Goal: Transaction & Acquisition: Purchase product/service

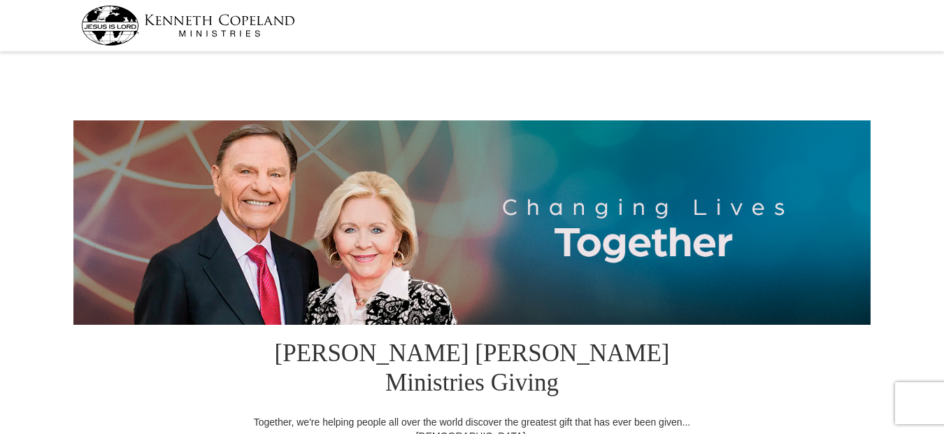
select select "NJ"
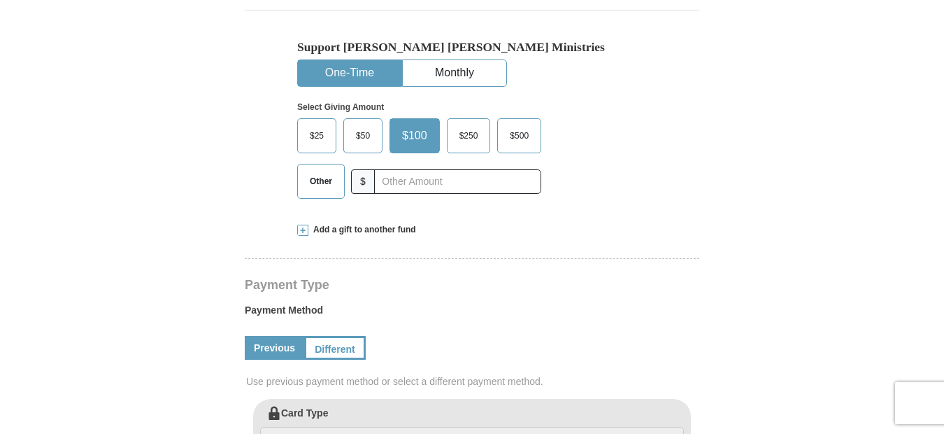
scroll to position [476, 0]
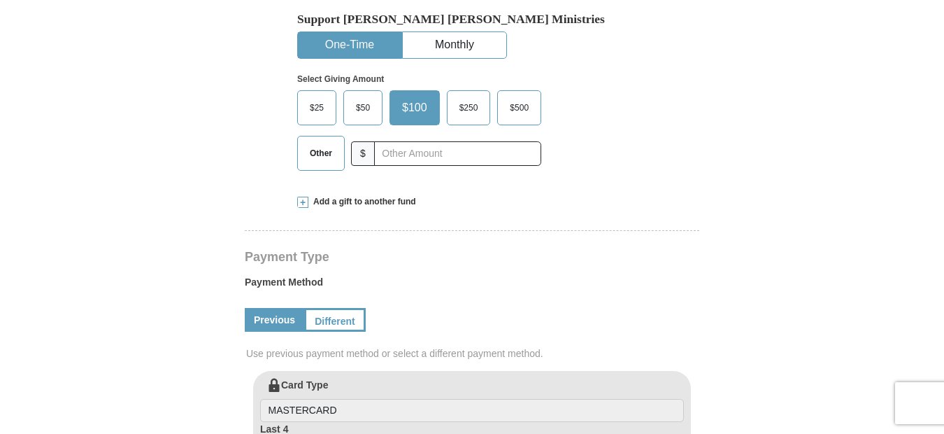
click at [320, 143] on span "Other" at bounding box center [321, 153] width 36 height 21
click at [0, 0] on input "Other" at bounding box center [0, 0] width 0 height 0
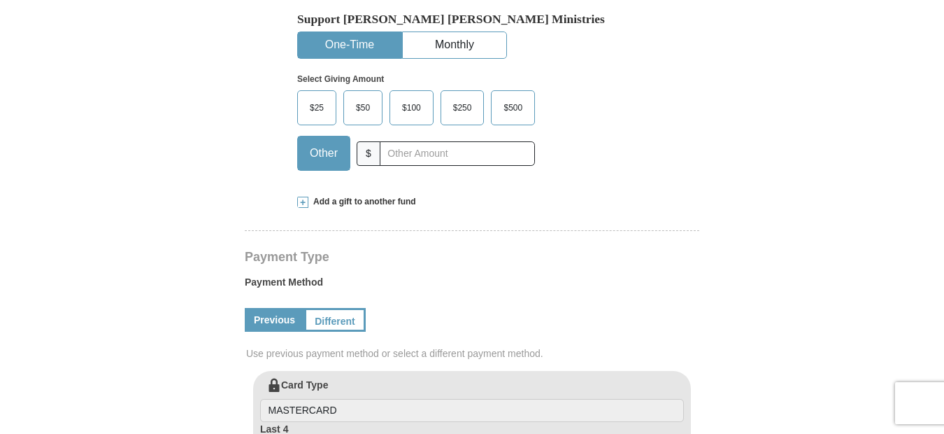
click at [207, 135] on form "[PERSON_NAME] [PERSON_NAME] Ministries Giving Together, we're helping people al…" at bounding box center [472, 352] width 798 height 1545
click at [339, 196] on span "Add a gift to another fund" at bounding box center [363, 202] width 108 height 12
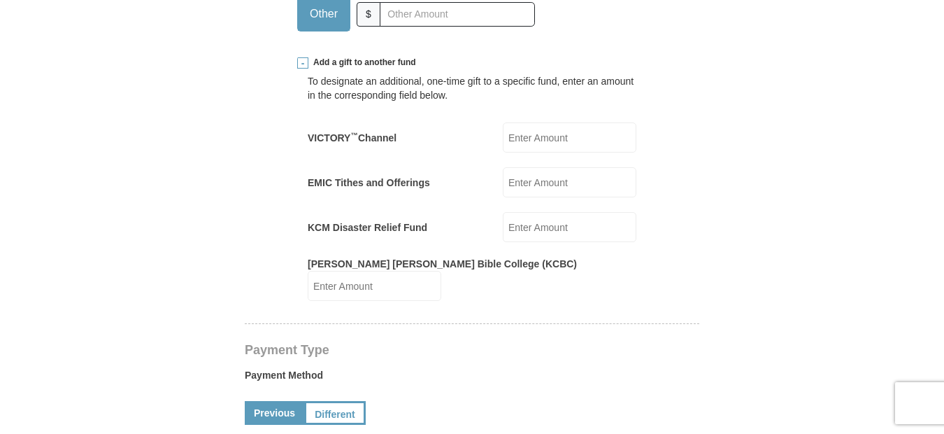
scroll to position [616, 0]
click at [544, 122] on input "VICTORY ™ Channel" at bounding box center [570, 137] width 134 height 30
type input "210"
click at [195, 73] on form "[PERSON_NAME] [PERSON_NAME] Ministries Giving Together, we're helping people al…" at bounding box center [472, 340] width 798 height 1800
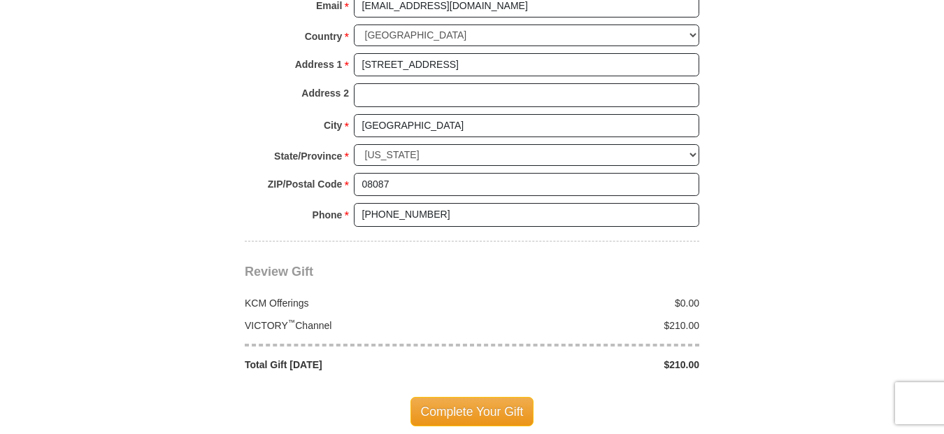
scroll to position [1483, 0]
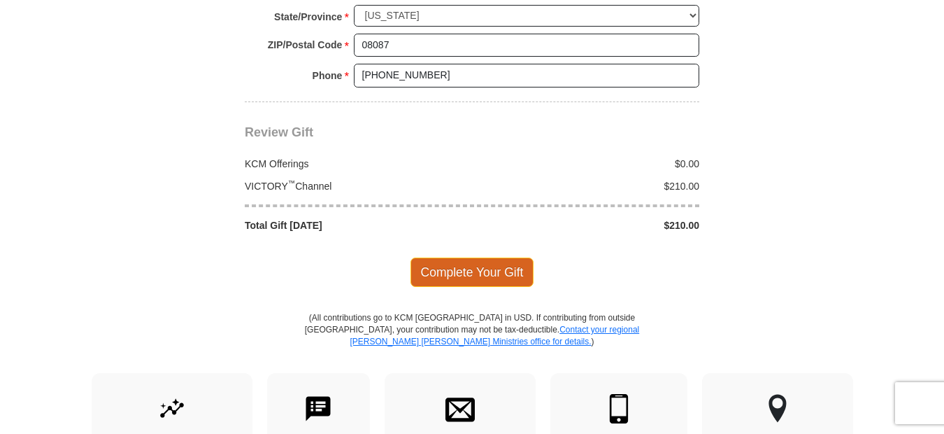
click at [432, 257] on span "Complete Your Gift" at bounding box center [473, 271] width 124 height 29
